Goal: Complete application form: Complete application form

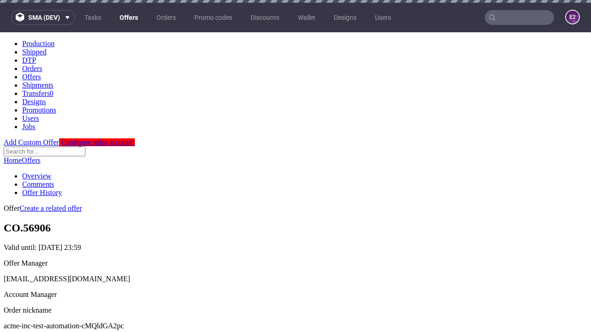
scroll to position [3, 0]
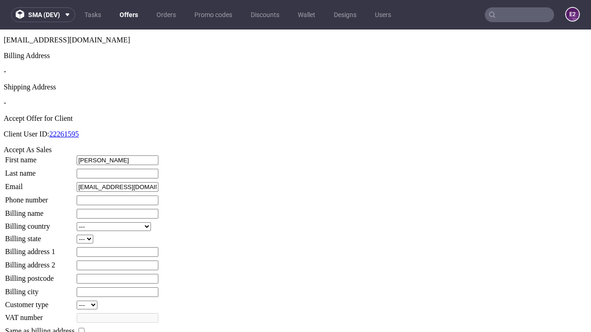
type input "[PERSON_NAME]"
type input "1509813888"
type input "Ottis81"
select select "13"
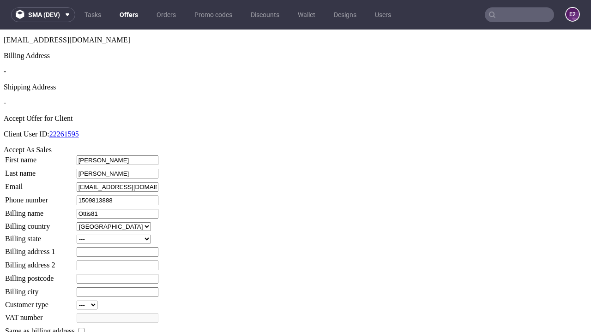
select select "132"
type input "Ottis81"
type input "294 [PERSON_NAME] Drove"
type input "UM86 6PF"
type input "[PERSON_NAME] Green"
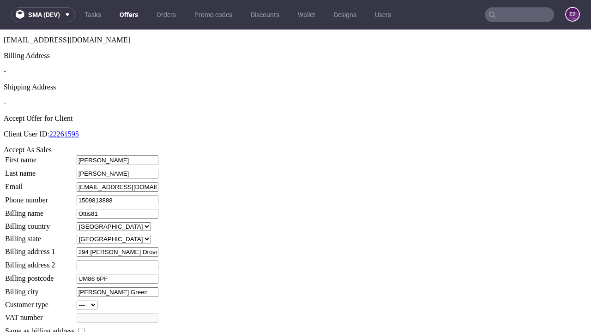
click at [84, 328] on input "checkbox" at bounding box center [81, 331] width 6 height 6
checkbox input "true"
type input "Ottis81"
select select "13"
type input "294 [PERSON_NAME] Drove"
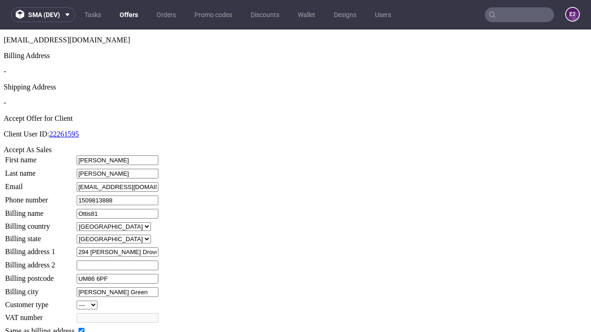
type input "UM86 6PF"
type input "[PERSON_NAME] Green"
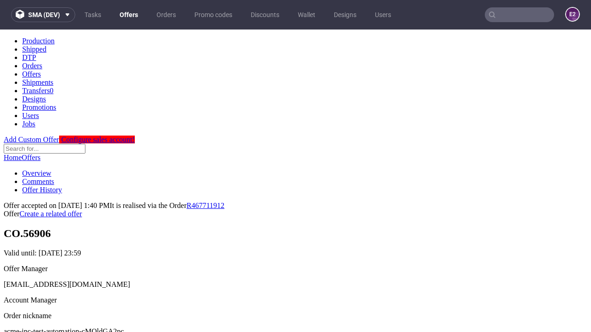
scroll to position [0, 0]
